Goal: Transaction & Acquisition: Purchase product/service

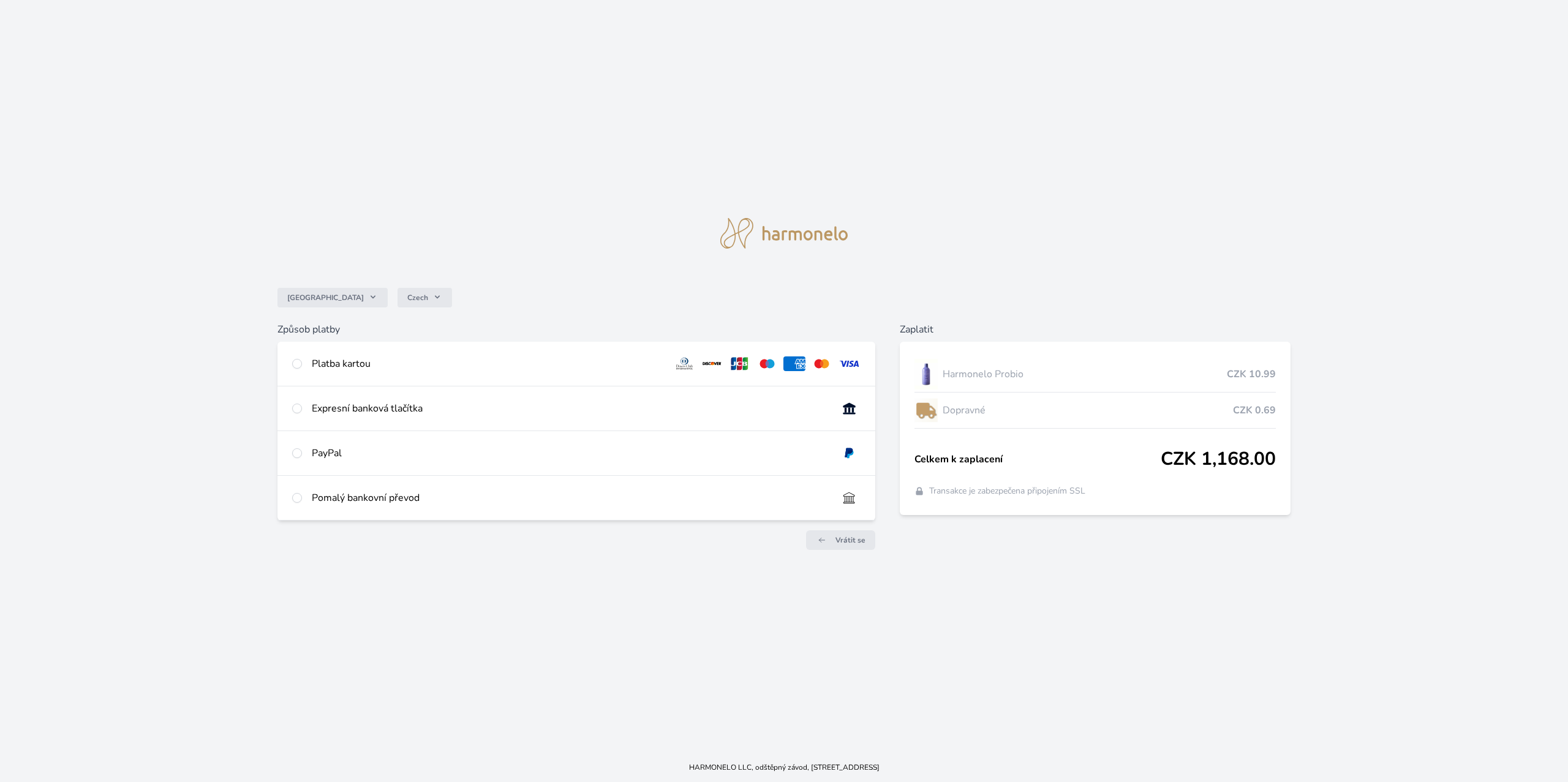
click at [567, 353] on div "Platba kartou" at bounding box center [576, 364] width 598 height 44
radio input "true"
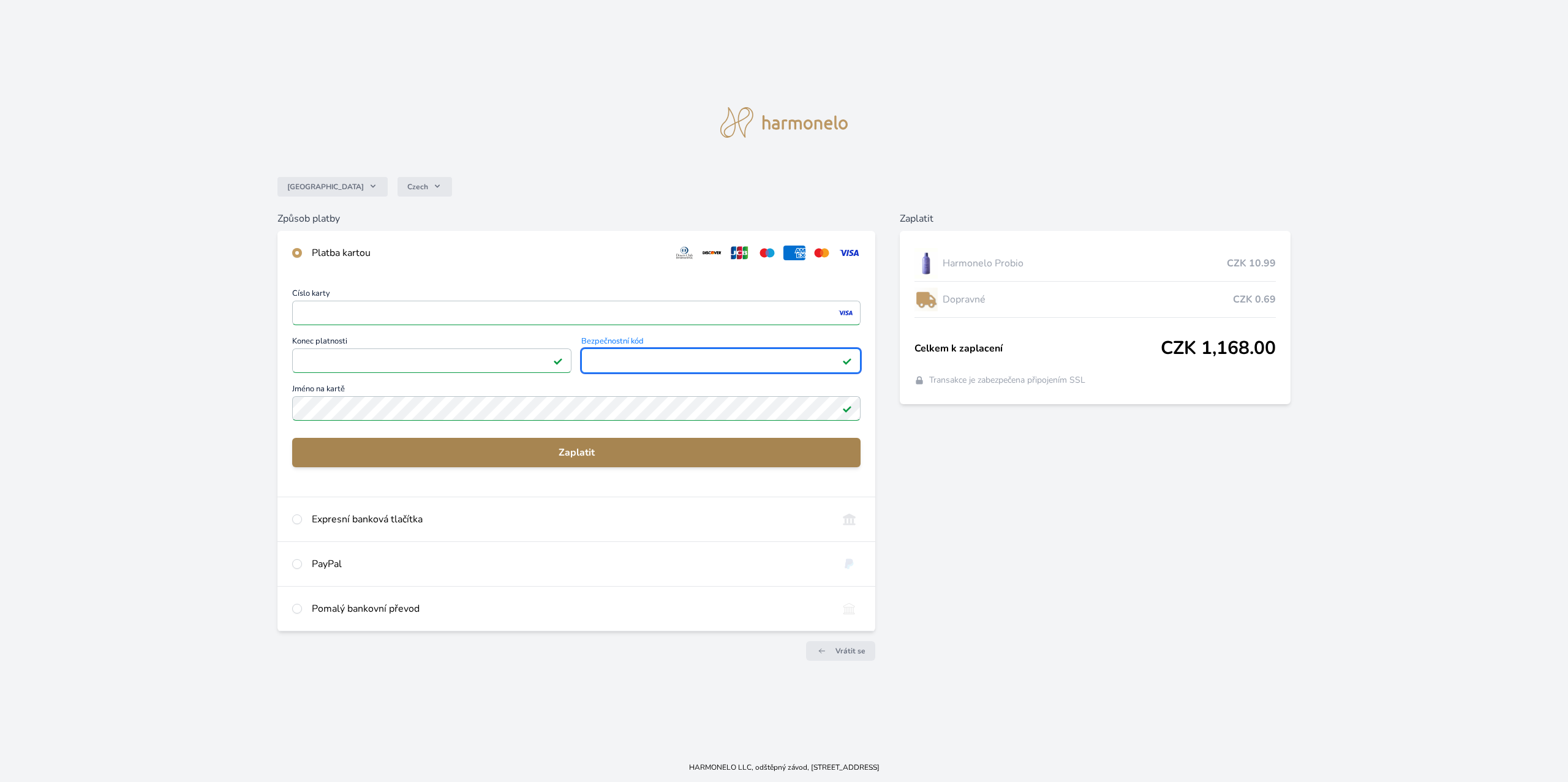
click at [803, 456] on span "Zaplatit" at bounding box center [576, 452] width 549 height 15
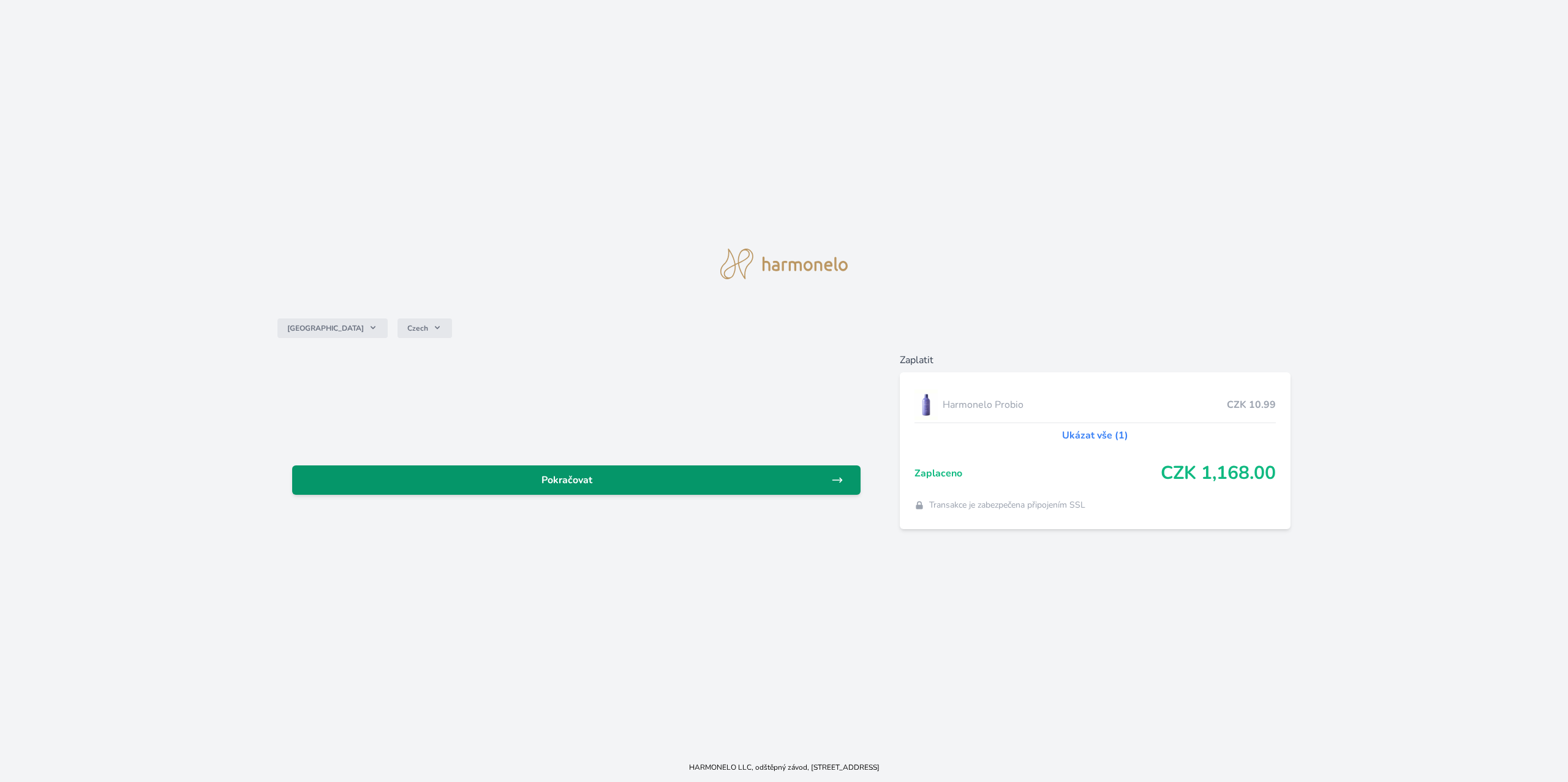
click at [635, 482] on span "Pokračovat" at bounding box center [566, 480] width 529 height 15
